Goal: Task Accomplishment & Management: Use online tool/utility

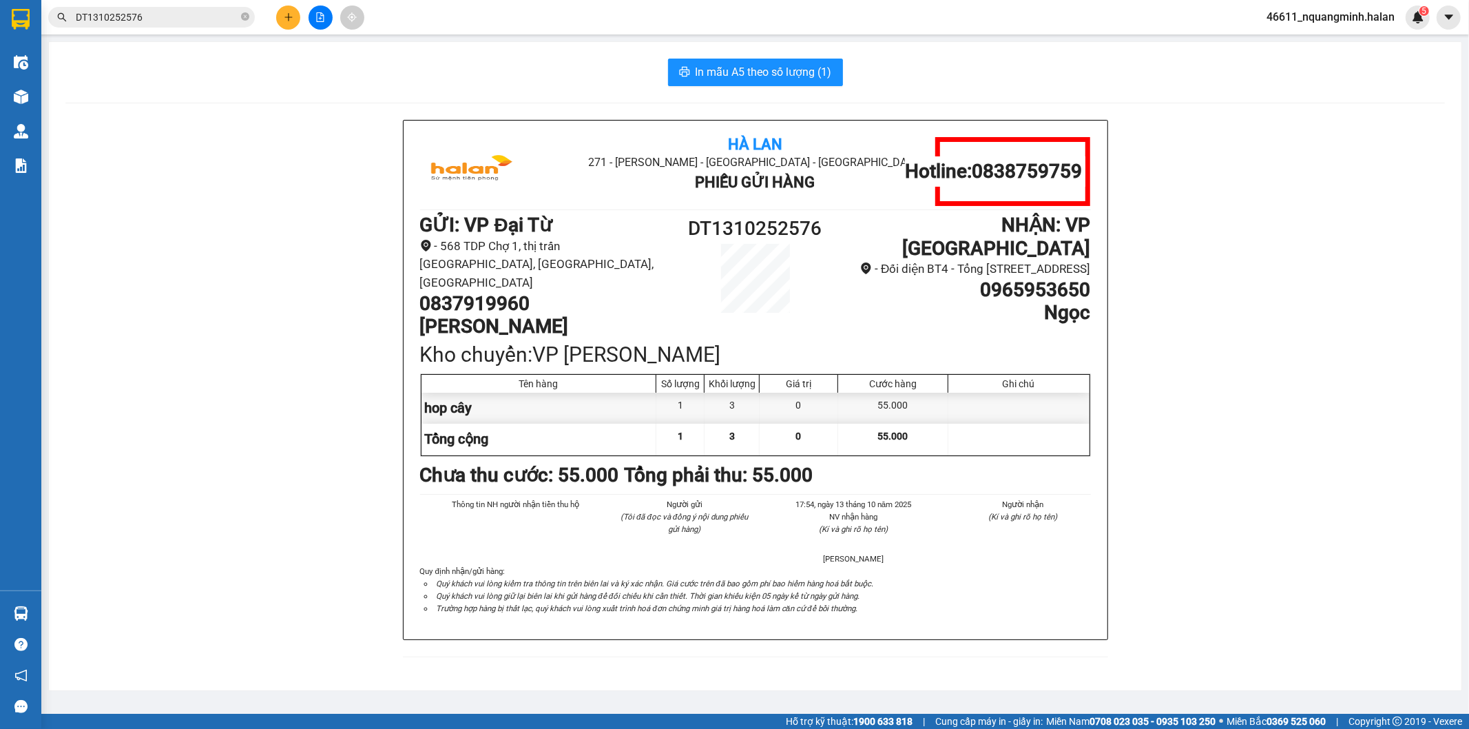
click at [296, 9] on button at bounding box center [288, 18] width 24 height 24
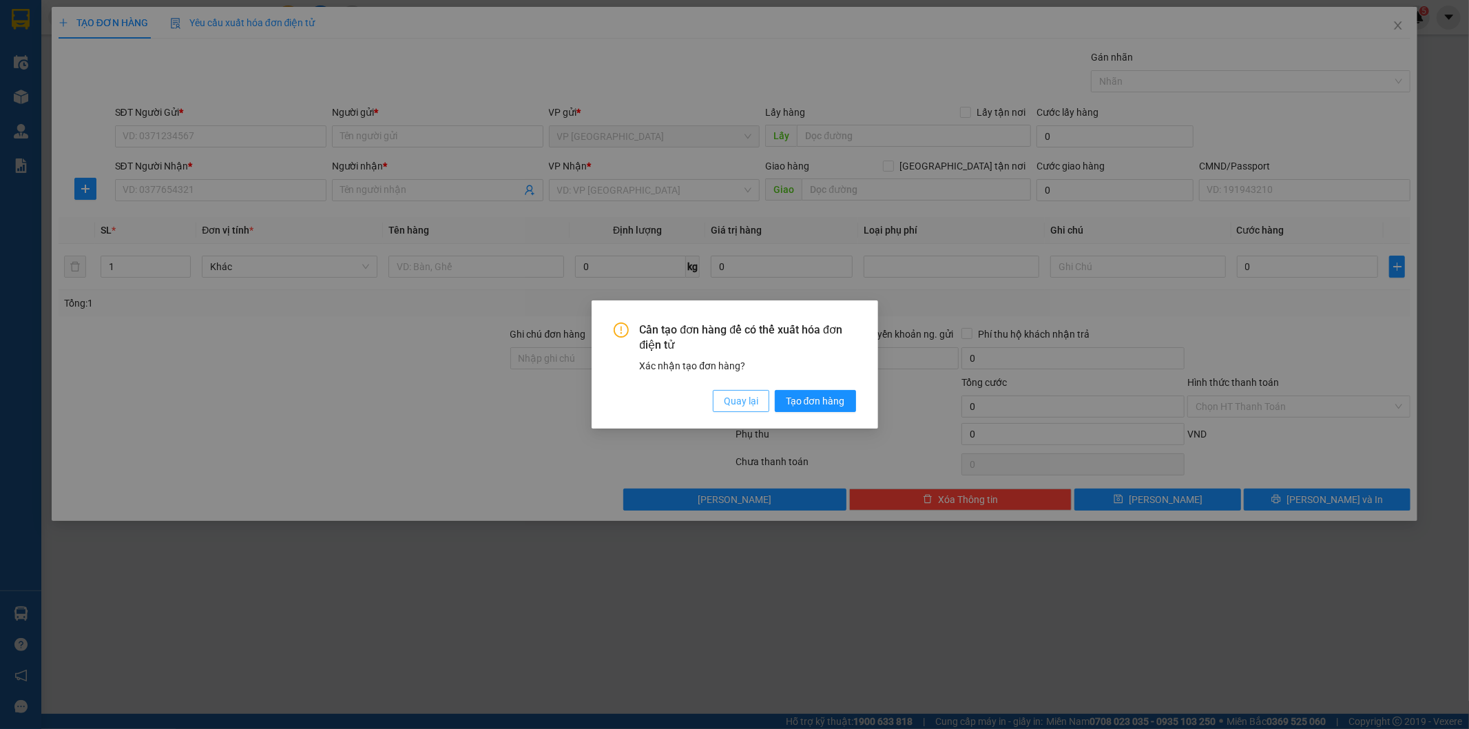
click at [724, 404] on span "Quay lại" at bounding box center [741, 400] width 34 height 15
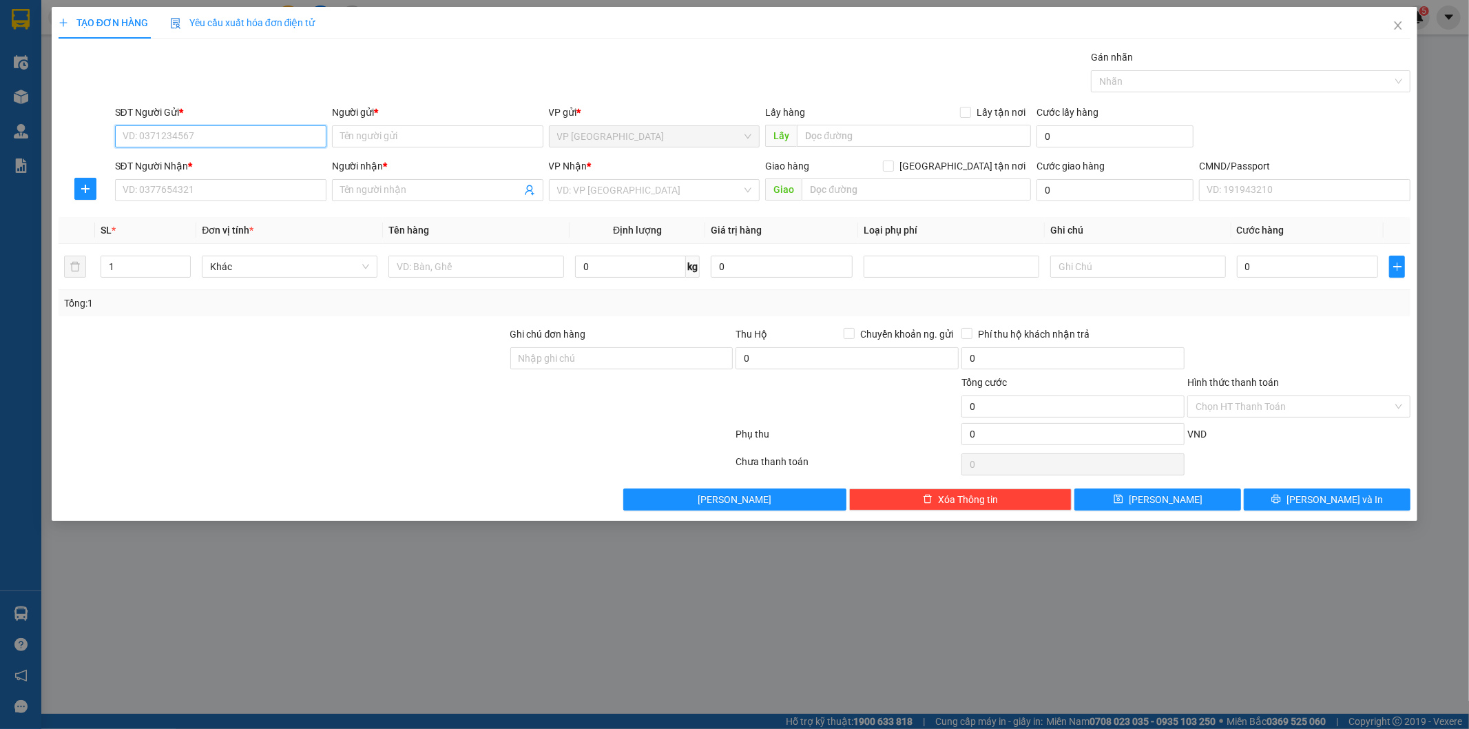
click at [247, 127] on input "SĐT Người Gửi *" at bounding box center [221, 136] width 212 height 22
type input "0377586043"
click at [239, 158] on div "0377586043 - DUY, VCC" at bounding box center [220, 163] width 195 height 15
type input "DUY, VCC"
type input "0377586043"
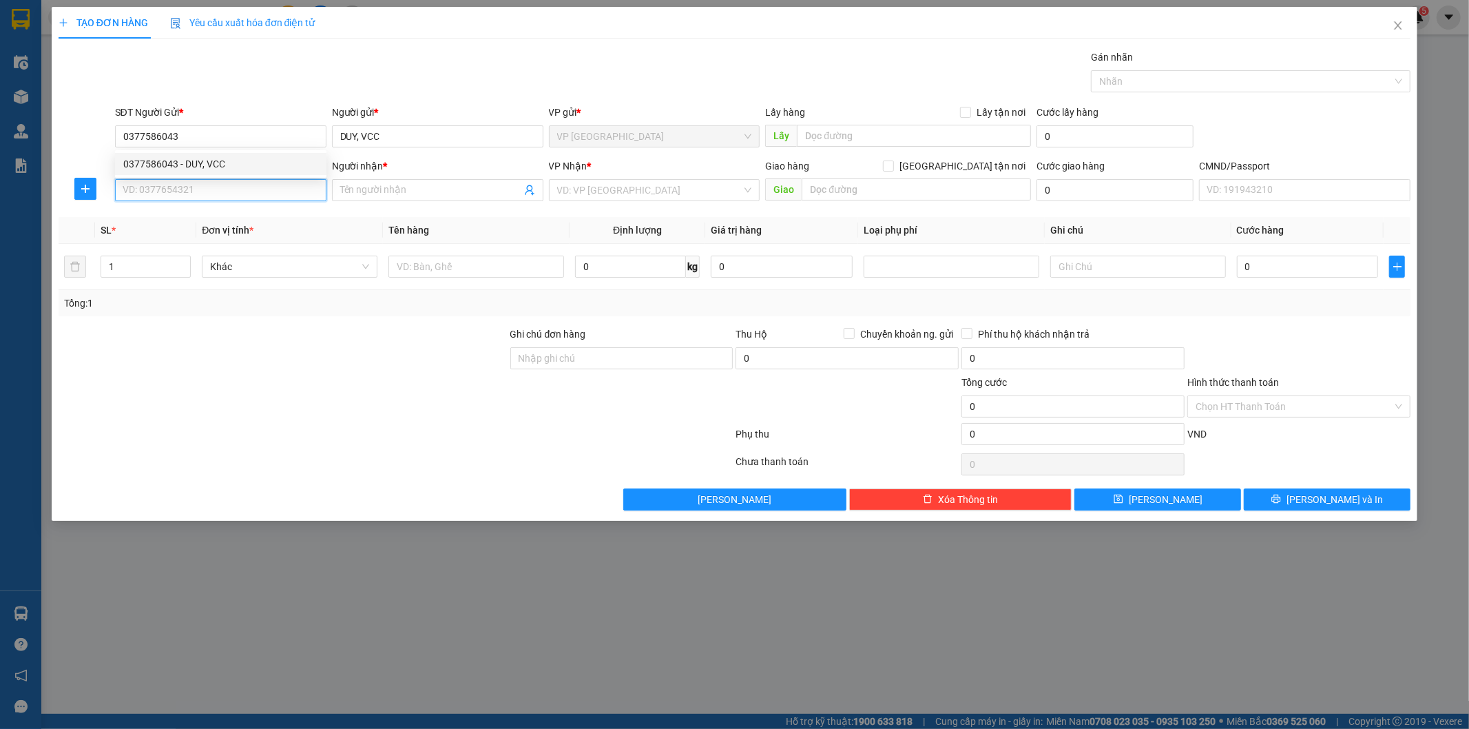
click at [239, 181] on input "SĐT Người Nhận *" at bounding box center [221, 190] width 212 height 22
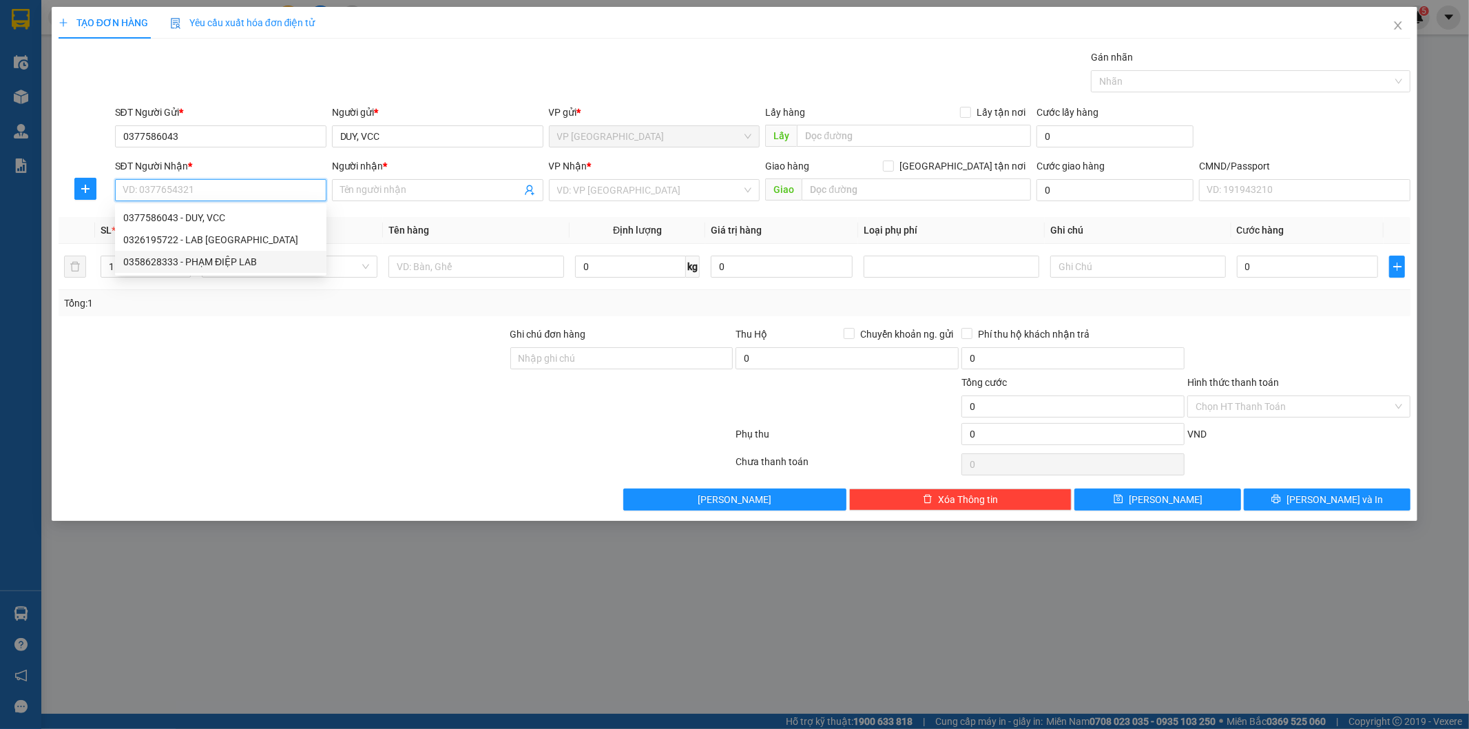
drag, startPoint x: 251, startPoint y: 256, endPoint x: 278, endPoint y: 260, distance: 28.0
click at [251, 257] on div "0358628333 - PHẠM ĐIỆP LAB" at bounding box center [220, 261] width 195 height 15
type input "0358628333"
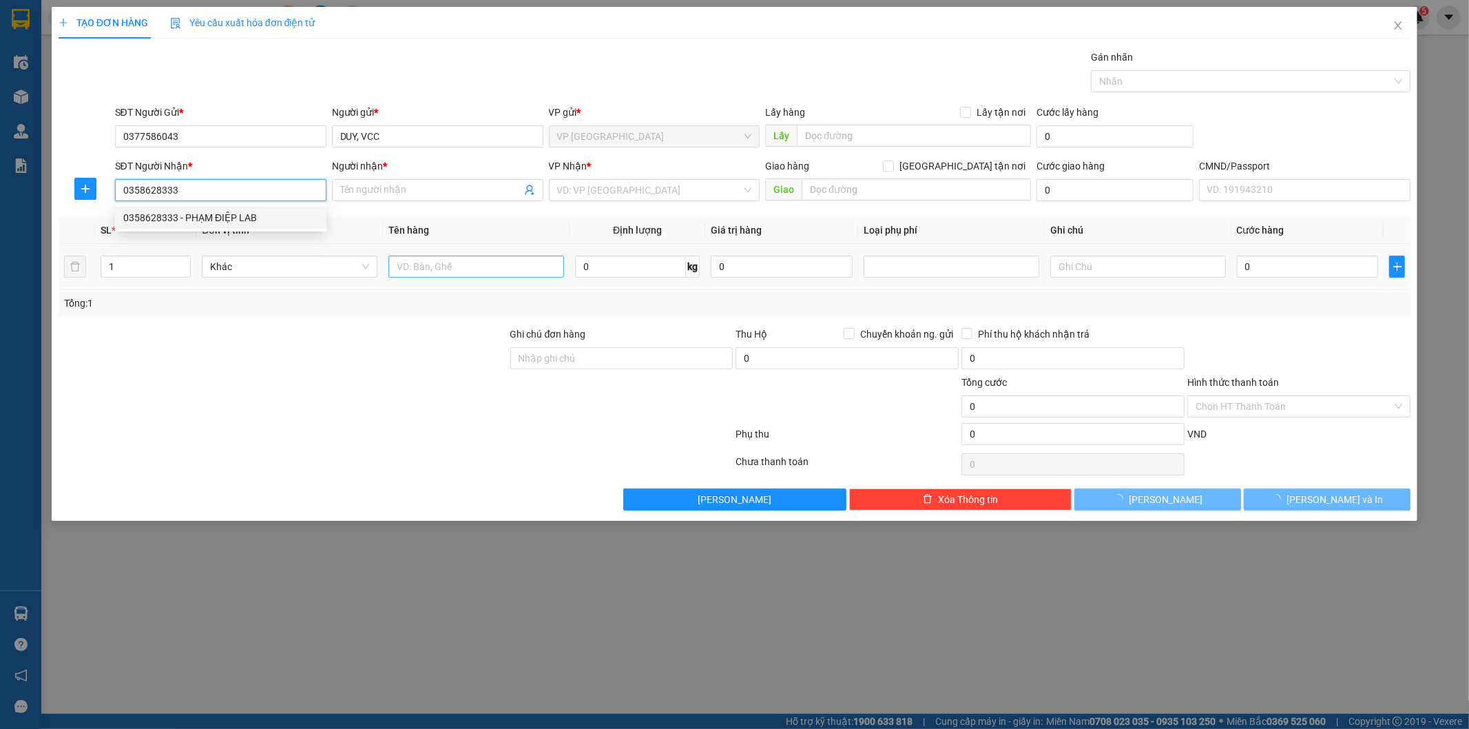
type input "PHẠM ĐIỆP LAB"
click at [446, 269] on input "text" at bounding box center [477, 267] width 176 height 22
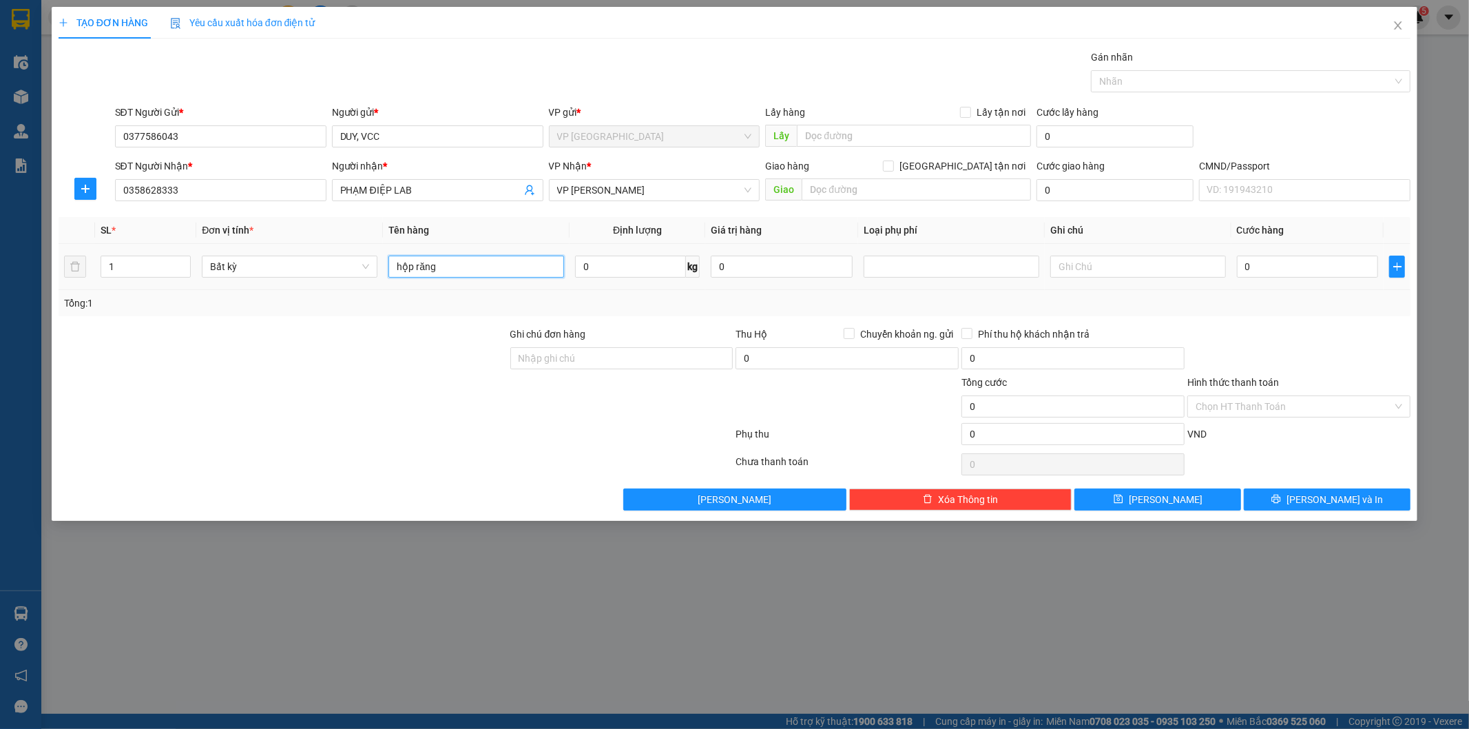
type input "hộp răng"
type input "1"
type input "35.000"
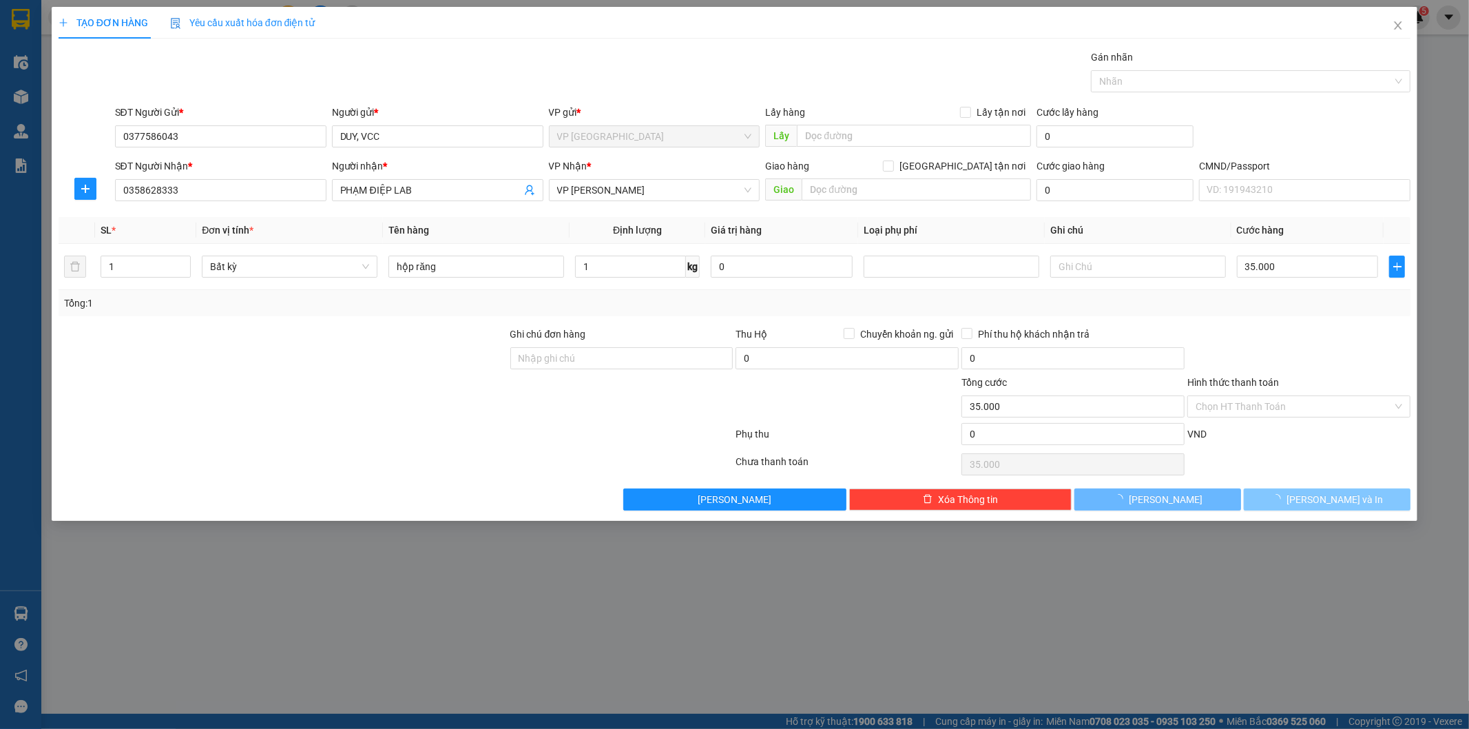
click at [1313, 491] on button "[PERSON_NAME] và In" at bounding box center [1327, 499] width 167 height 22
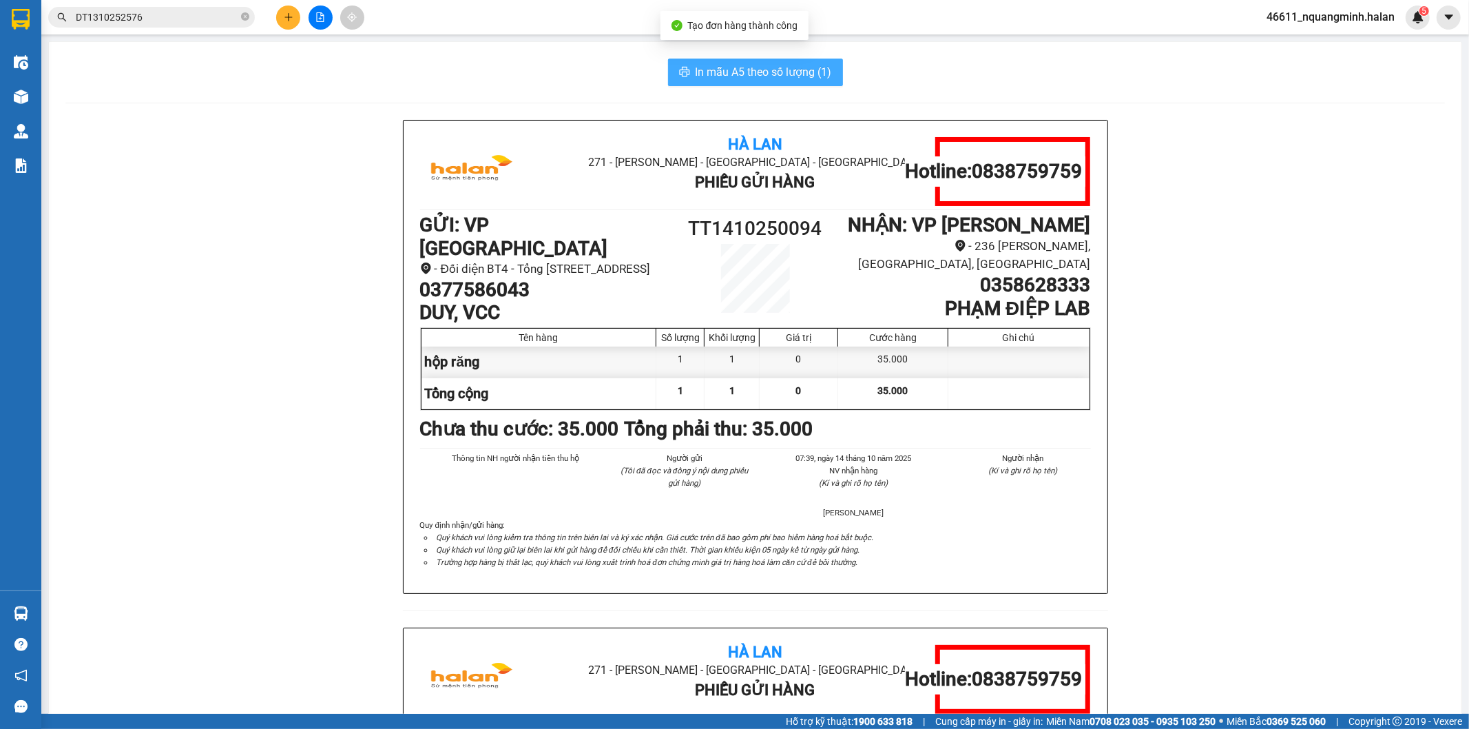
click at [729, 72] on span "In mẫu A5 theo số lượng (1)" at bounding box center [764, 71] width 136 height 17
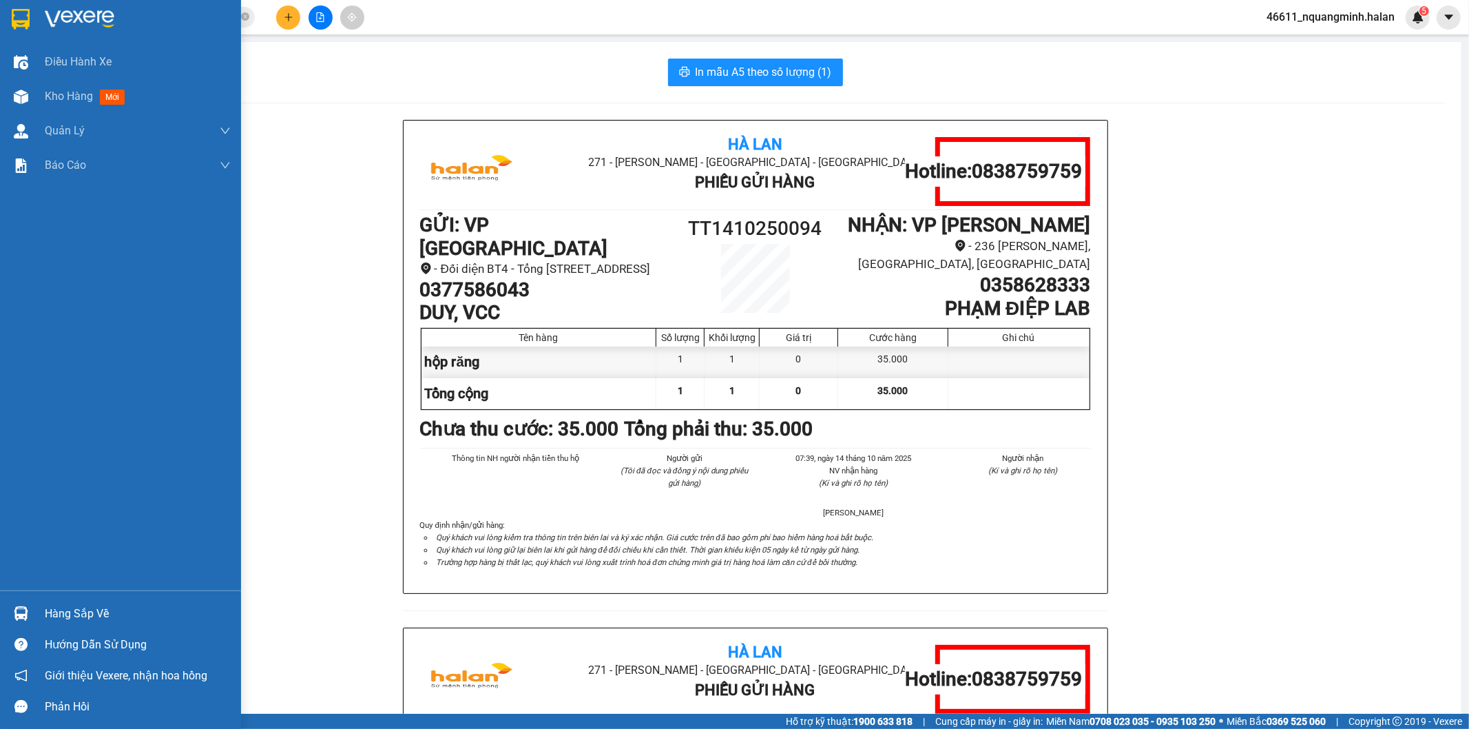
click at [10, 607] on div at bounding box center [21, 613] width 24 height 24
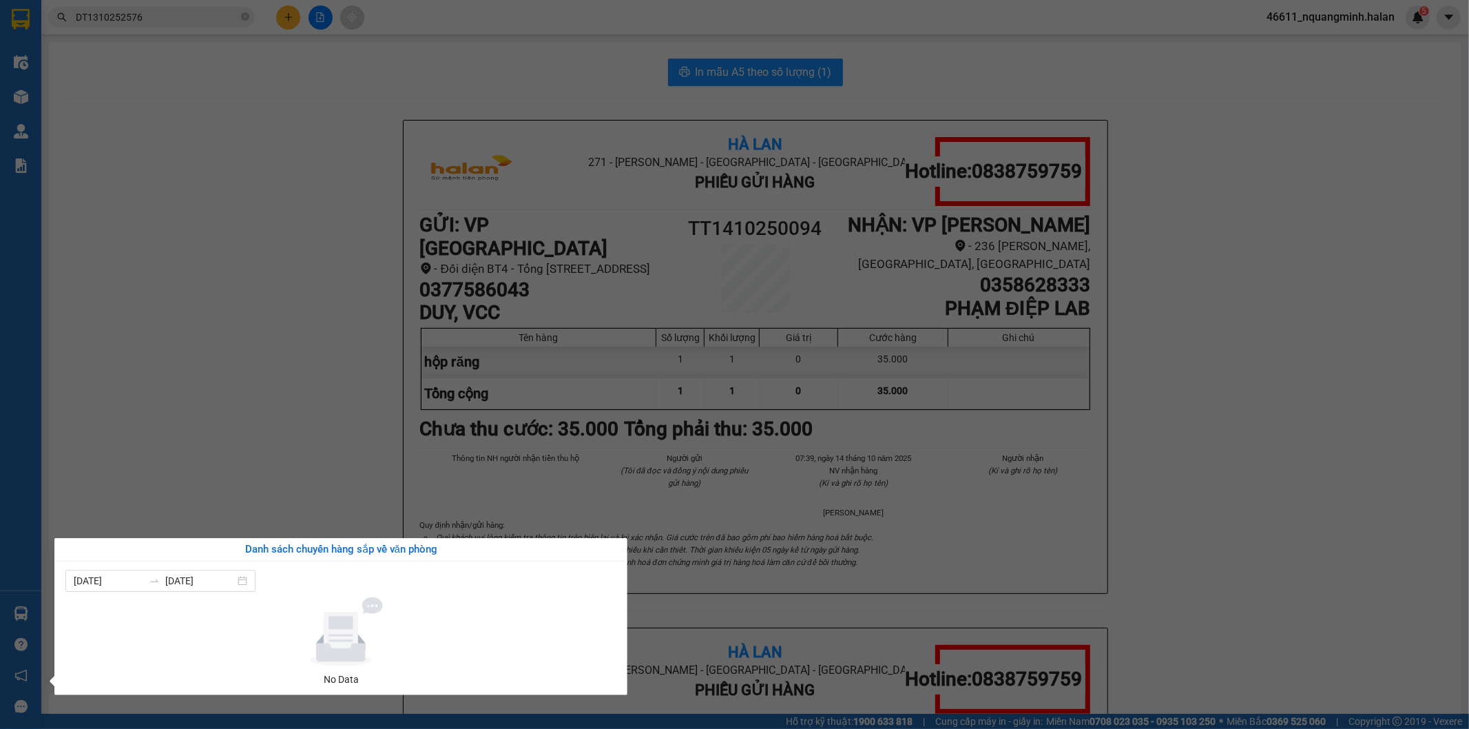
click at [262, 442] on section "Kết quả tìm kiếm ( 1 ) Bộ lọc Mã ĐH Trạng thái Món hàng Thu hộ Tổng cước Chưa c…" at bounding box center [734, 364] width 1469 height 729
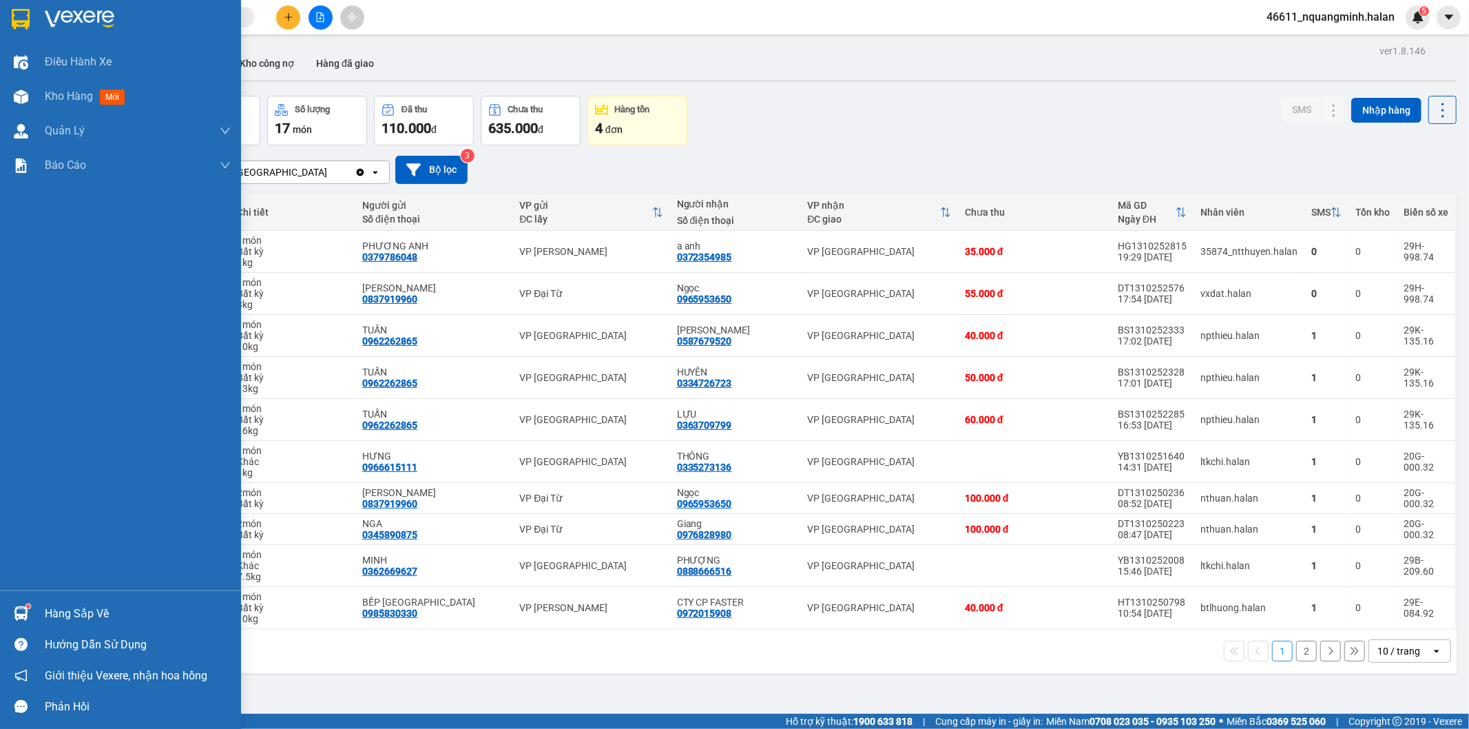
click at [23, 610] on img at bounding box center [21, 613] width 14 height 14
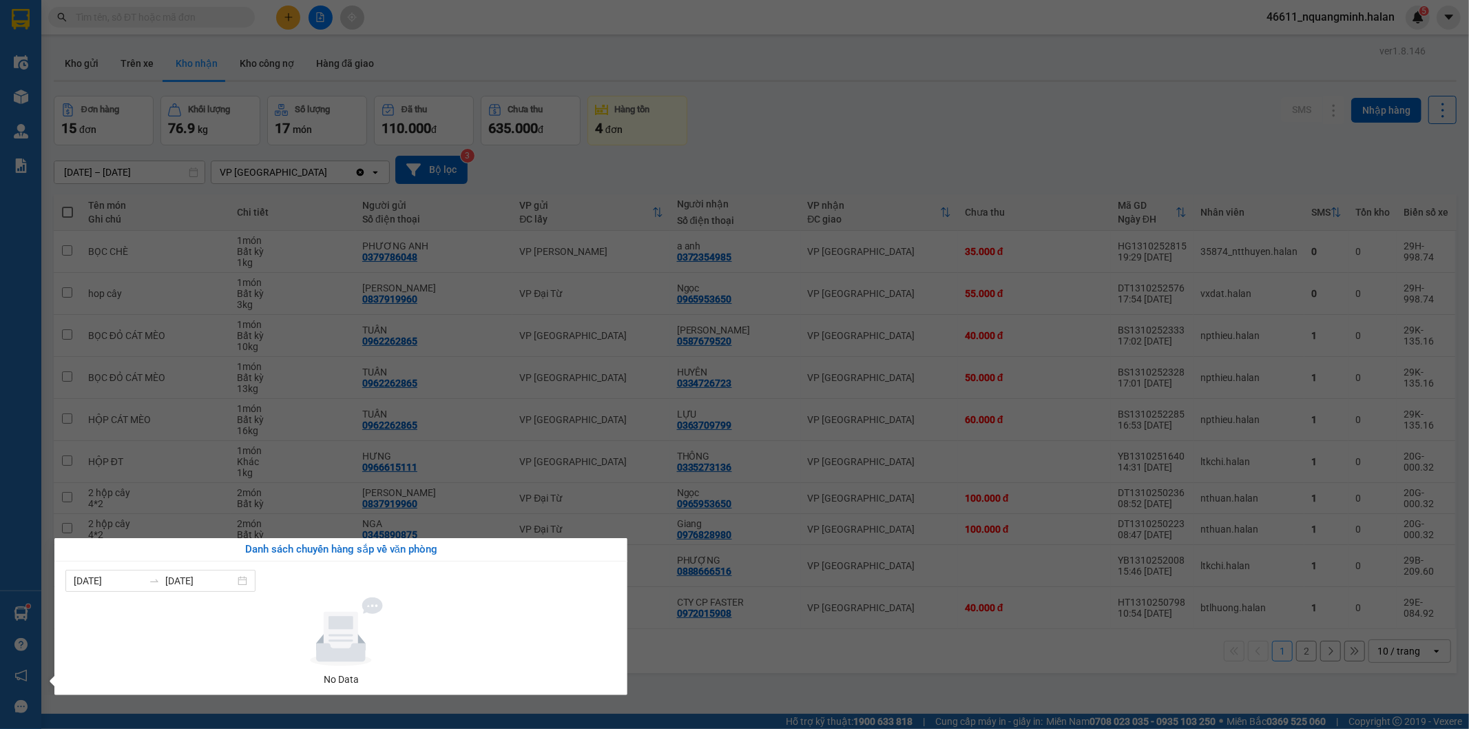
click at [654, 650] on section "Kết quả tìm kiếm ( 0 ) Bộ lọc No Data 46611_nquangminh.halan 5 Điều hành xe Kho…" at bounding box center [734, 364] width 1469 height 729
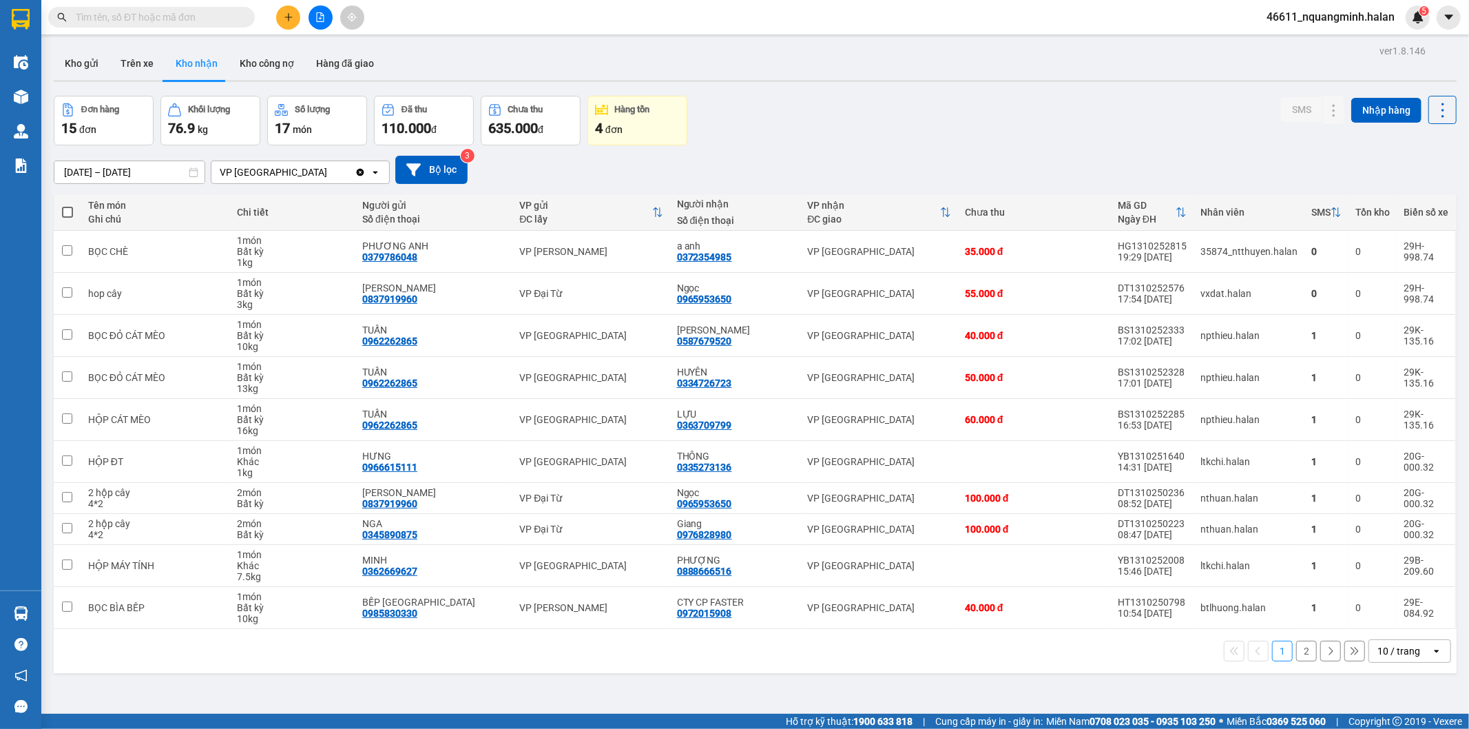
click at [497, 642] on div "1 2 10 / trang open" at bounding box center [755, 650] width 1392 height 23
click at [94, 62] on button "Kho gửi" at bounding box center [82, 63] width 56 height 33
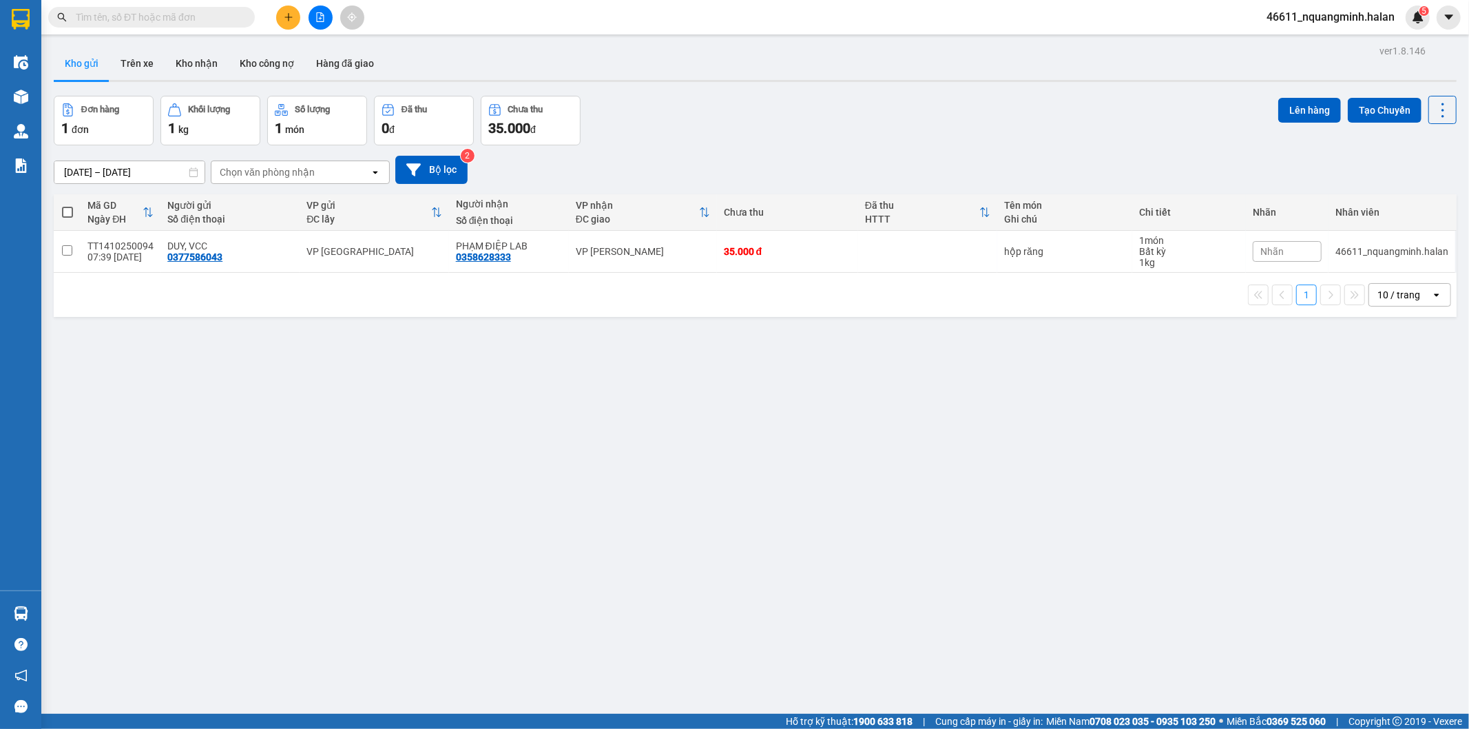
drag, startPoint x: 664, startPoint y: 477, endPoint x: 504, endPoint y: 596, distance: 199.4
click at [662, 479] on div "ver 1.8.146 Kho gửi Trên xe Kho nhận Kho công nợ Hàng đã giao Đơn hàng 1 đơn Kh…" at bounding box center [755, 405] width 1414 height 729
drag, startPoint x: 473, startPoint y: 616, endPoint x: 429, endPoint y: 727, distance: 119.1
click at [469, 630] on div "ver 1.8.146 Kho gửi Trên xe Kho nhận Kho công nợ Hàng đã giao Đơn hàng 1 đơn Kh…" at bounding box center [755, 405] width 1414 height 729
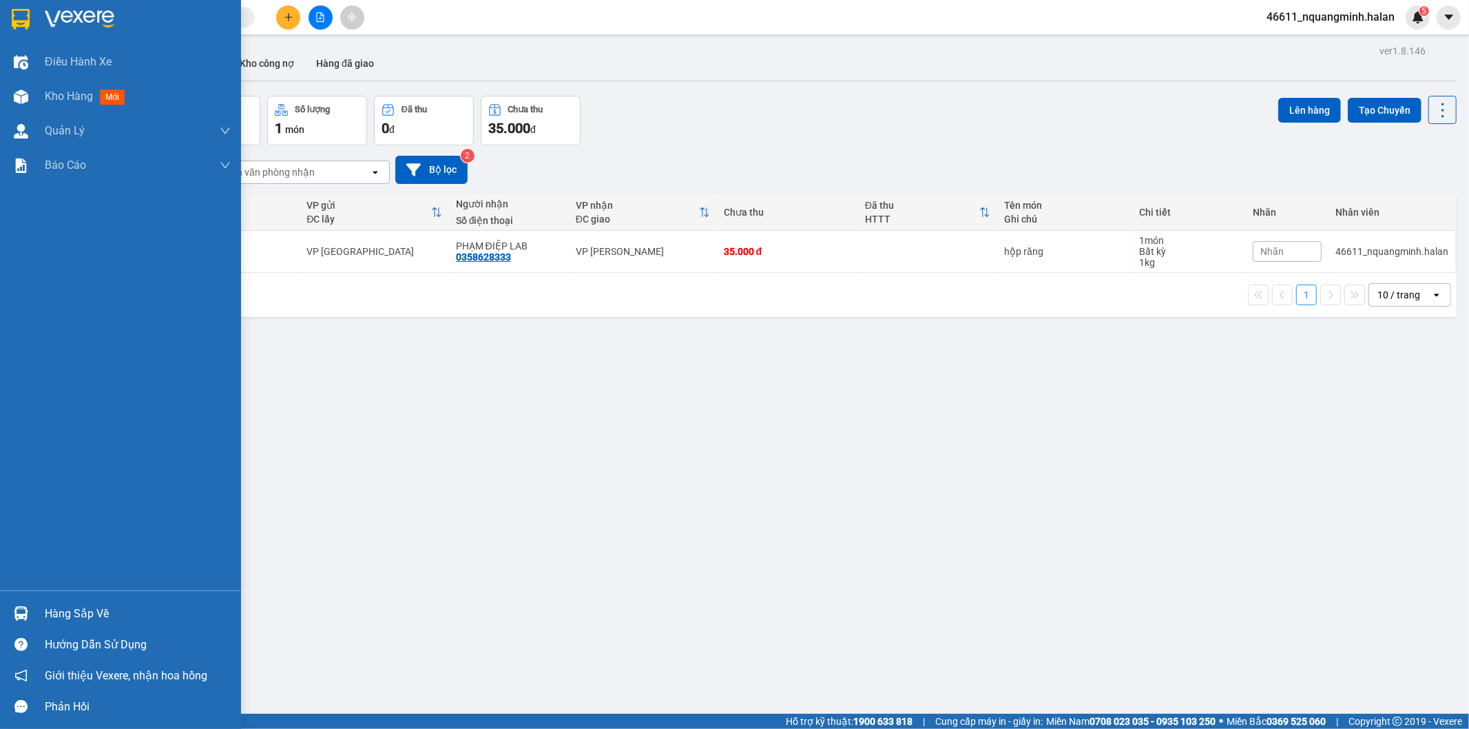
click at [8, 598] on div "Hàng sắp về" at bounding box center [120, 613] width 241 height 31
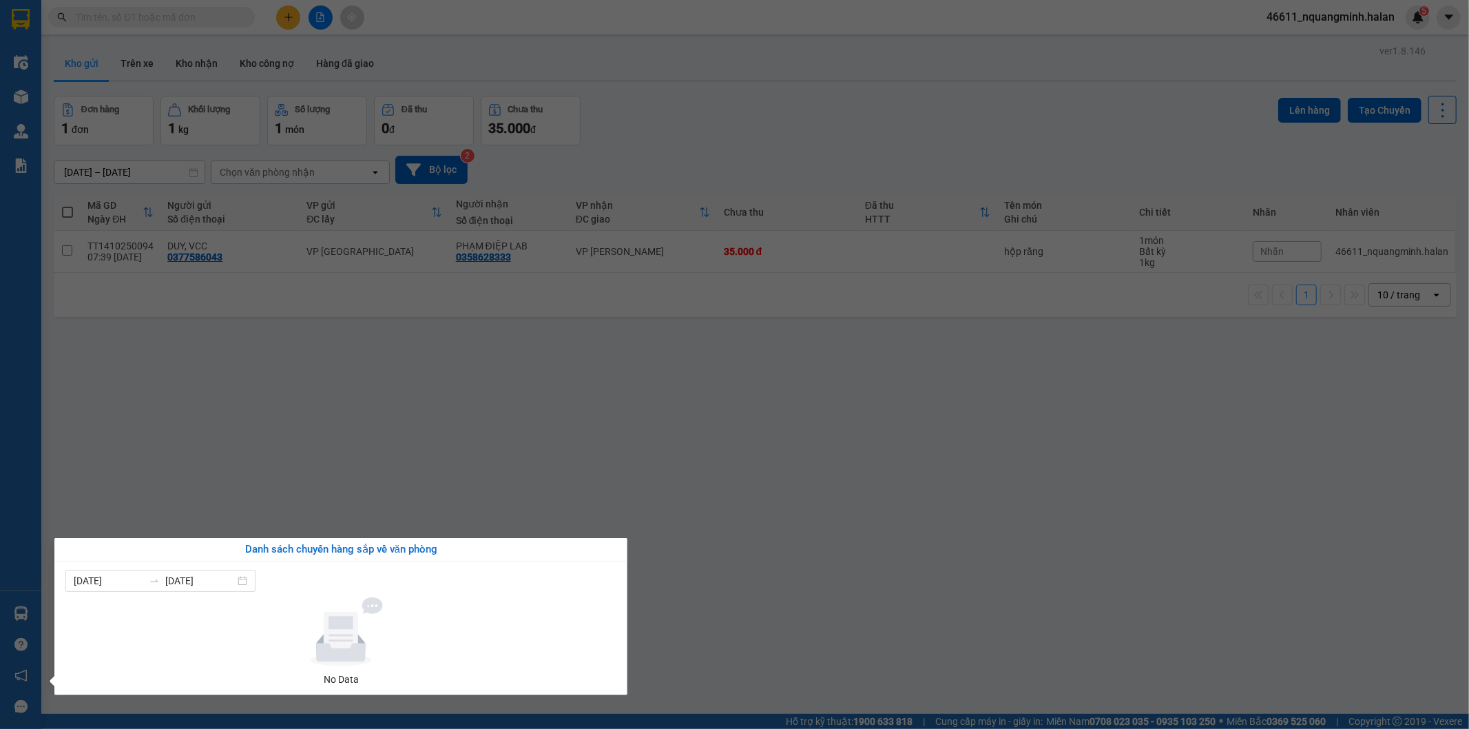
click at [598, 366] on section "Kết quả tìm kiếm ( 0 ) Bộ lọc No Data 46611_nquangminh.halan 5 Điều hành xe Kho…" at bounding box center [734, 364] width 1469 height 729
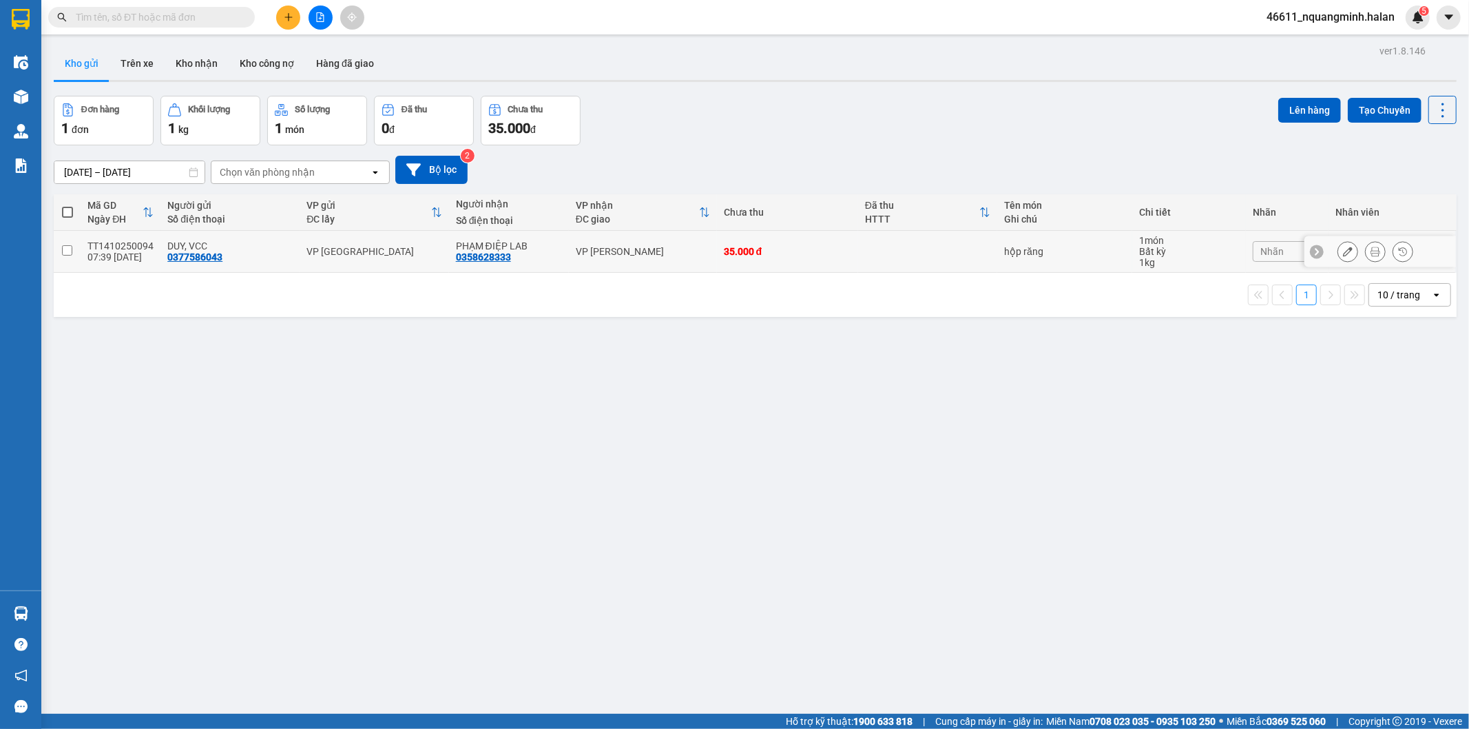
drag, startPoint x: 745, startPoint y: 260, endPoint x: 1179, endPoint y: 138, distance: 450.4
click at [745, 260] on td "35.000 đ" at bounding box center [787, 252] width 141 height 42
checkbox input "true"
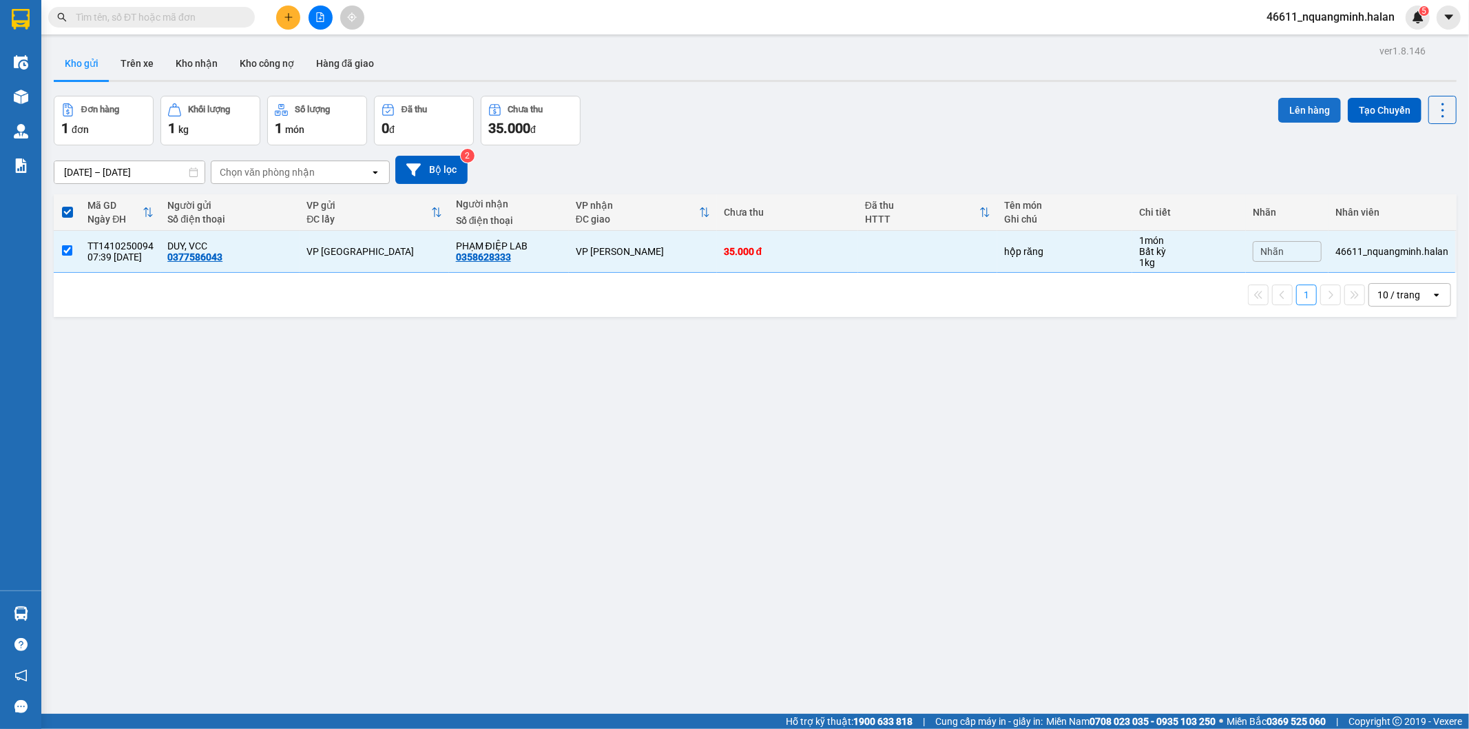
click at [1279, 111] on button "Lên hàng" at bounding box center [1310, 110] width 63 height 25
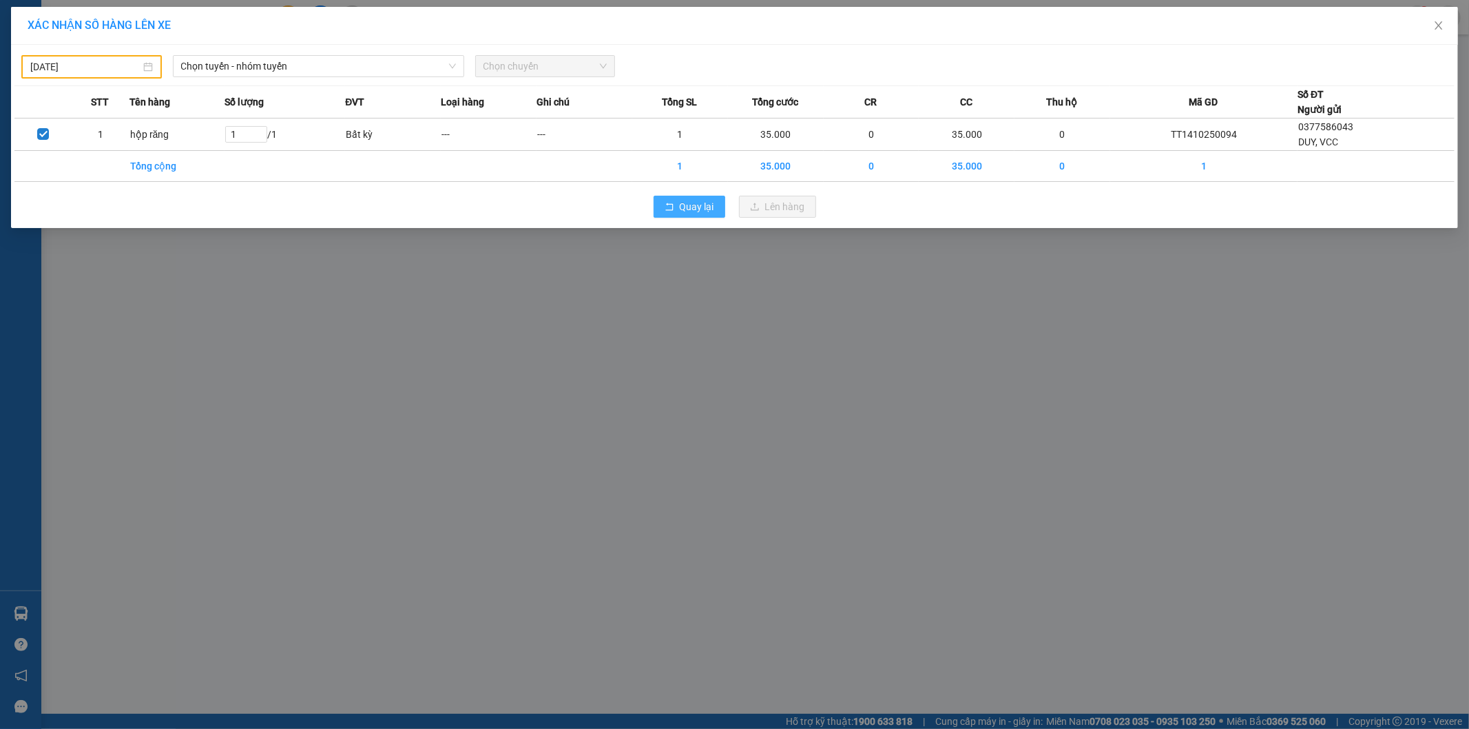
click at [680, 207] on span "Quay lại" at bounding box center [697, 206] width 34 height 15
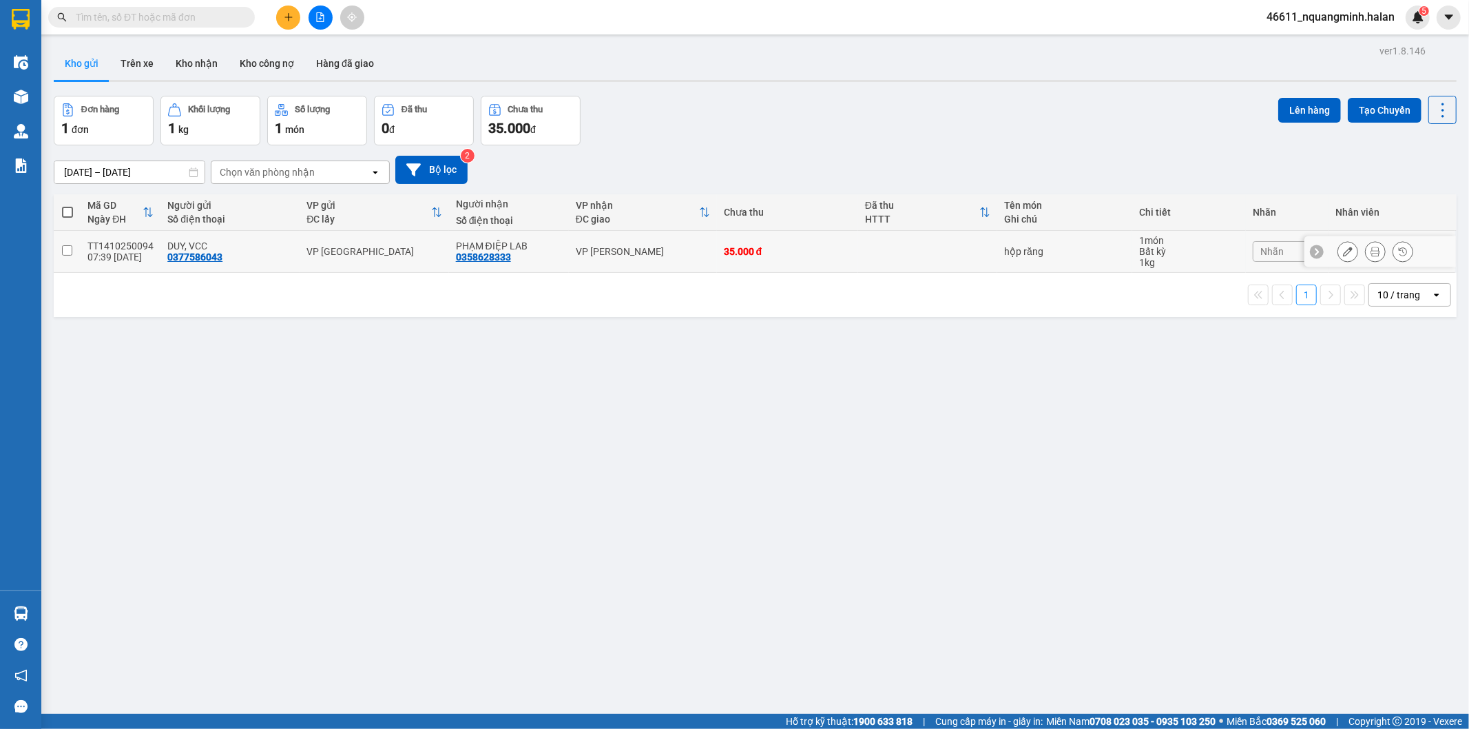
click at [674, 256] on div "VP [PERSON_NAME]" at bounding box center [643, 251] width 134 height 11
checkbox input "true"
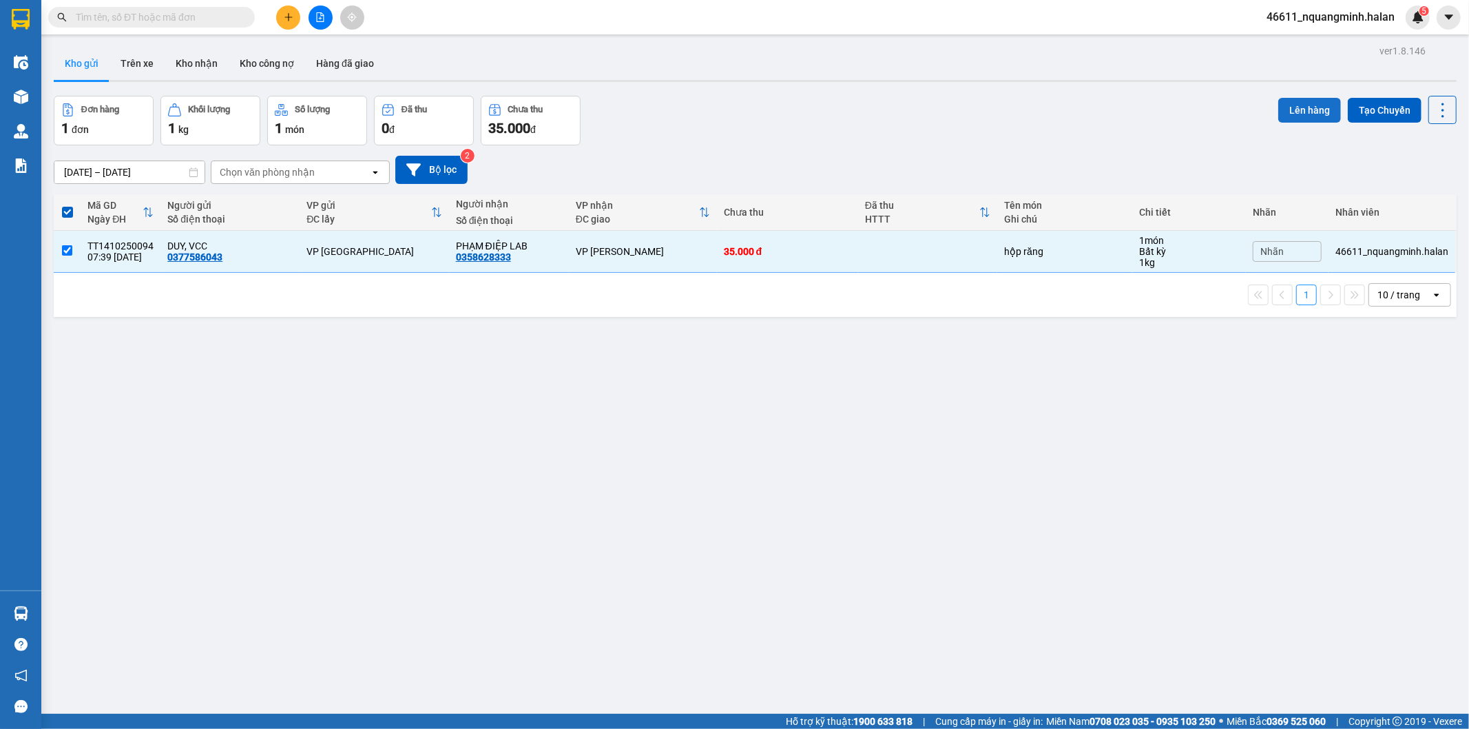
click at [1306, 112] on button "Lên hàng" at bounding box center [1310, 110] width 63 height 25
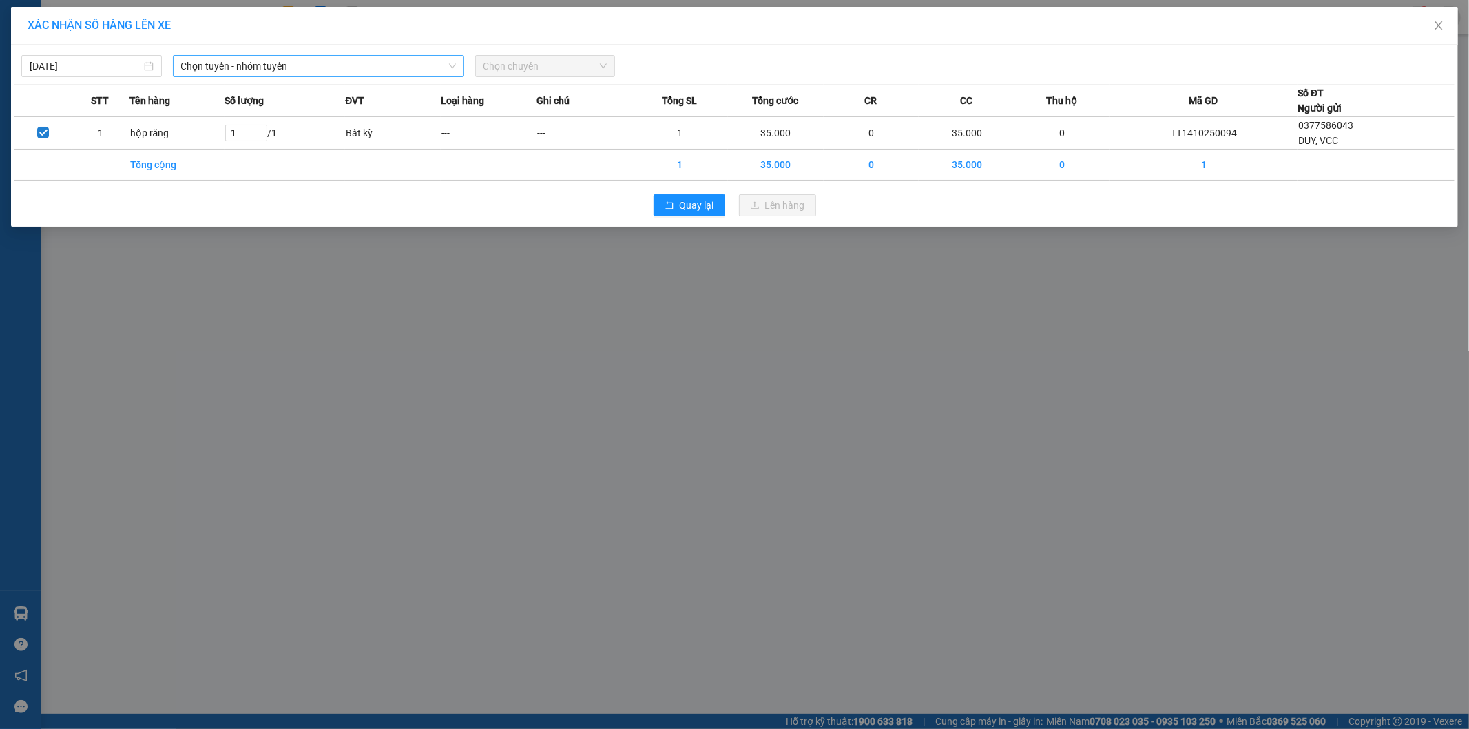
click at [188, 69] on span "Chọn tuyến - nhóm tuyến" at bounding box center [318, 66] width 275 height 21
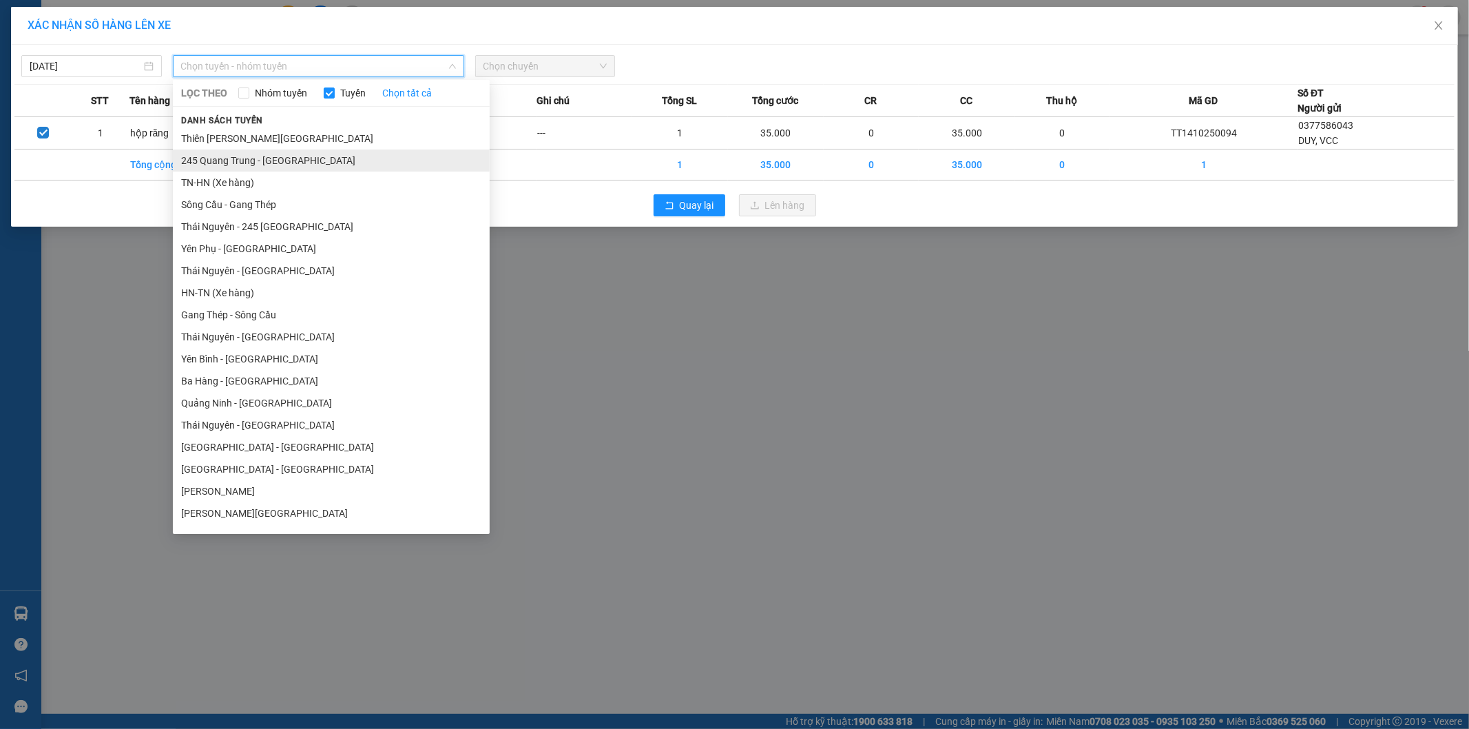
click at [229, 169] on li "245 Quang Trung - Thái Nguyên" at bounding box center [331, 160] width 317 height 22
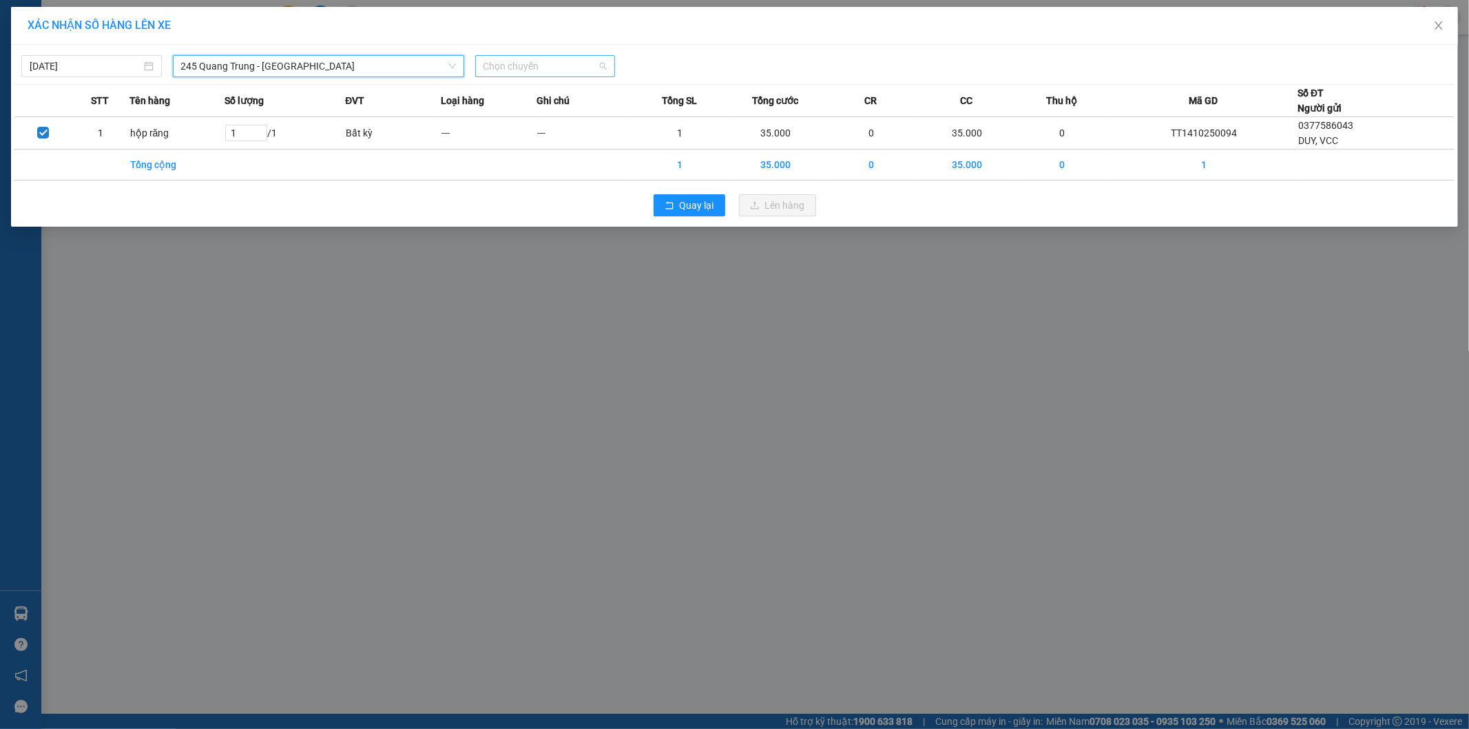
click at [510, 61] on span "Chọn chuyến" at bounding box center [546, 66] width 124 height 21
type input "944"
click at [507, 91] on div "07:30 - 29E-389.44" at bounding box center [537, 93] width 107 height 15
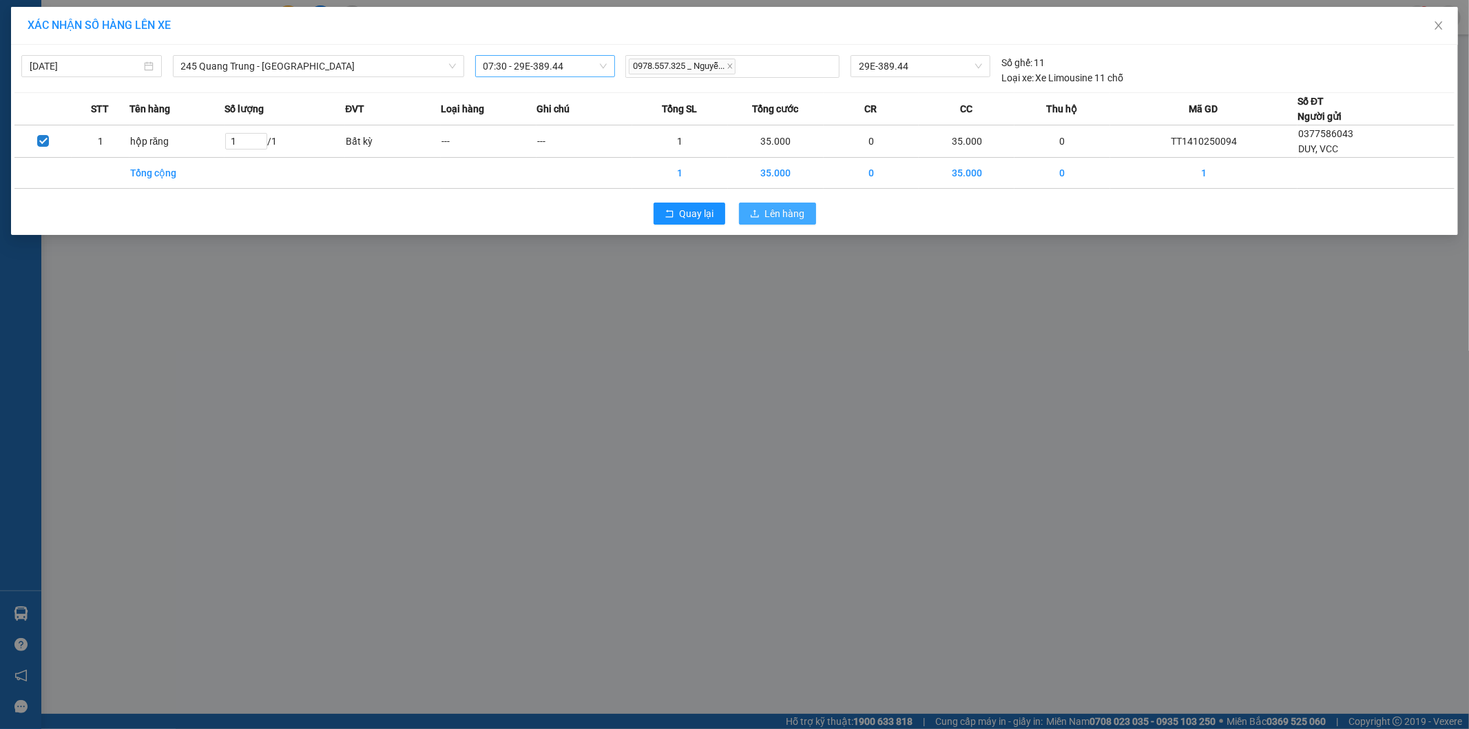
click at [761, 214] on button "Lên hàng" at bounding box center [777, 214] width 77 height 22
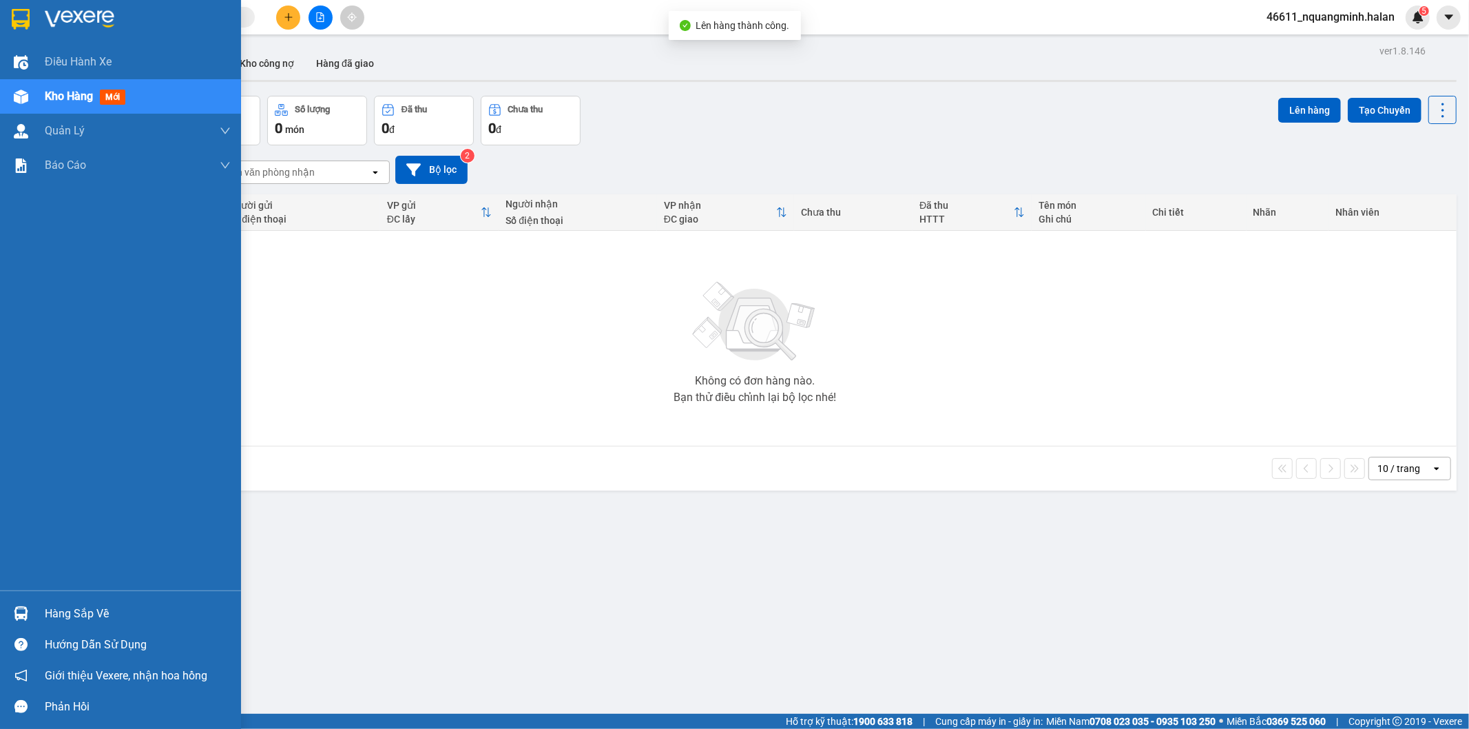
click at [28, 611] on div at bounding box center [21, 613] width 24 height 24
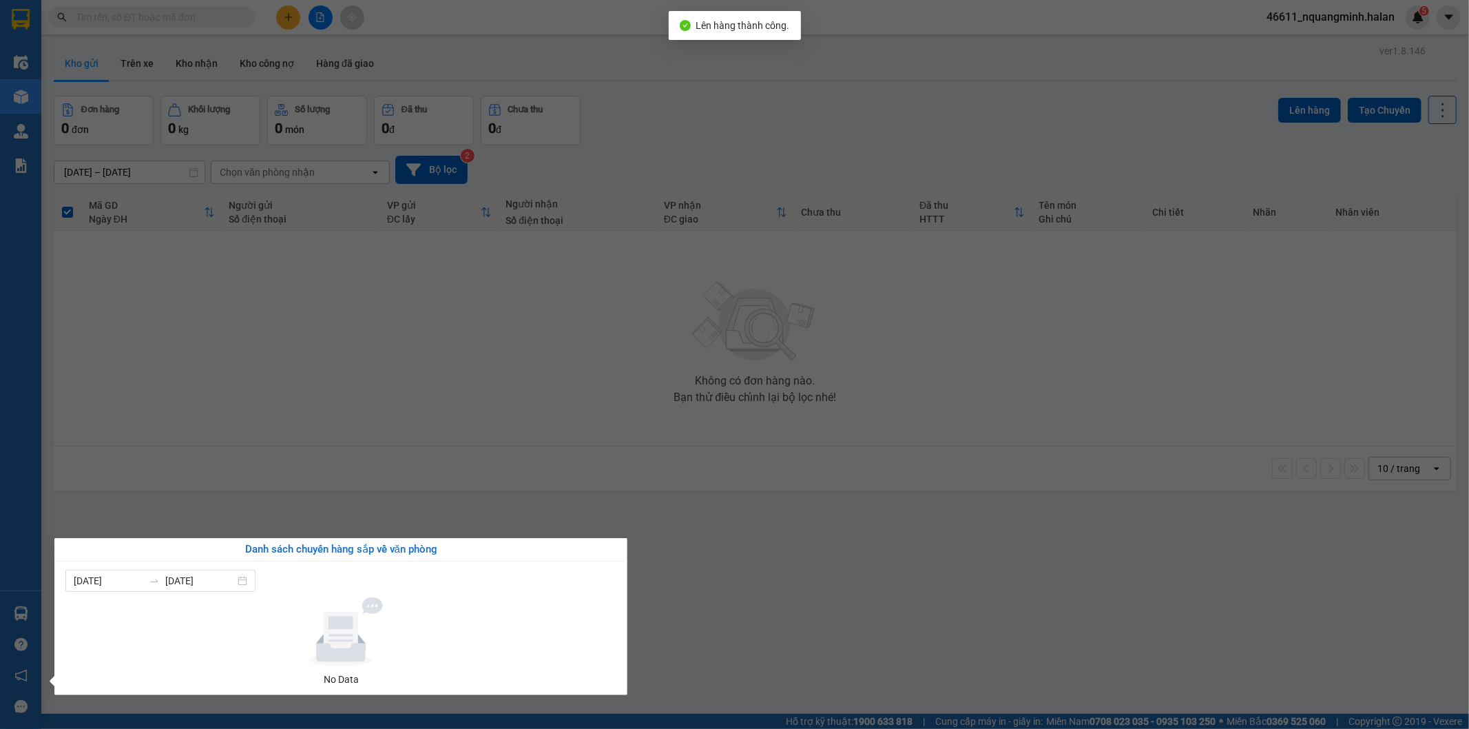
click at [366, 463] on section "Kết quả tìm kiếm ( 0 ) Bộ lọc No Data 46611_nquangminh.halan 5 Điều hành xe Kho…" at bounding box center [734, 364] width 1469 height 729
